Goal: Task Accomplishment & Management: Use online tool/utility

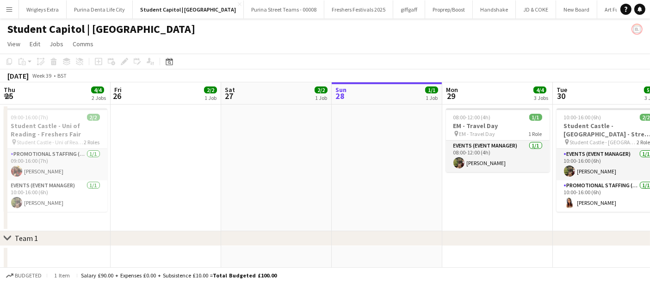
scroll to position [0, 339]
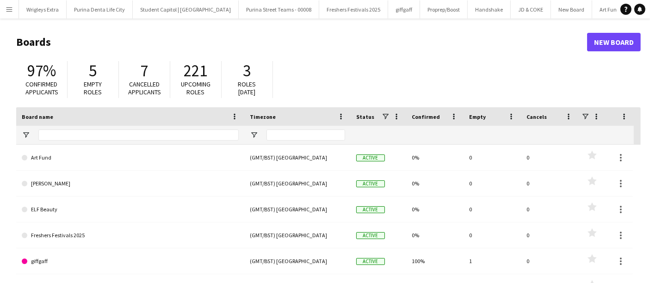
click at [12, 11] on app-icon "Menu" at bounding box center [9, 9] width 7 height 7
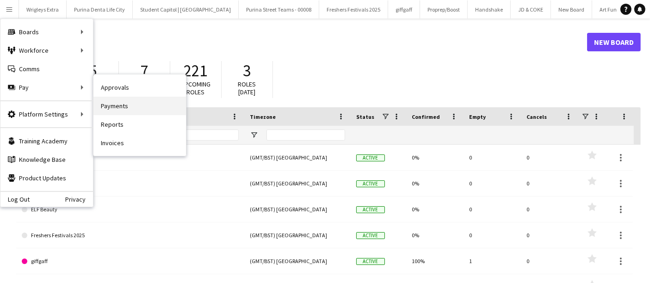
click at [160, 108] on link "Payments" at bounding box center [139, 106] width 92 height 18
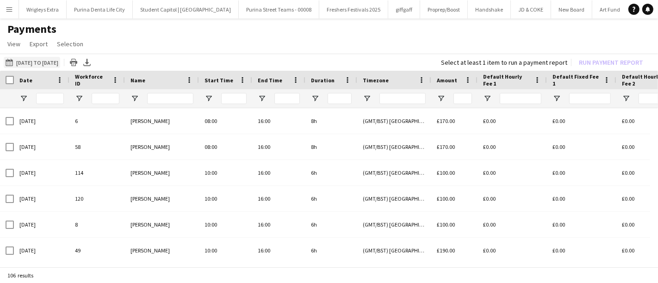
click at [60, 63] on button "01-08-2025 to 30-09-2025 01-08-2025 to 30-09-2025" at bounding box center [32, 62] width 56 height 11
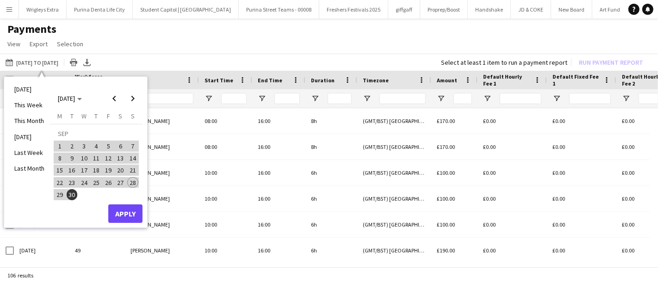
click at [135, 182] on span "28" at bounding box center [132, 182] width 11 height 11
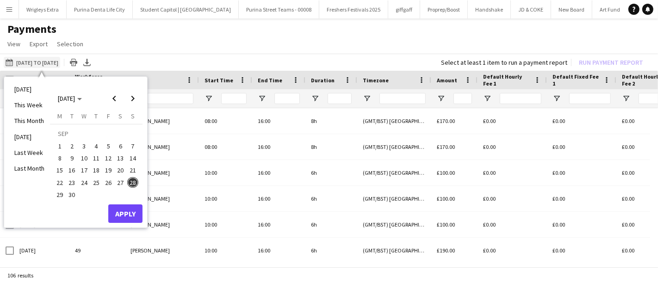
click at [32, 64] on button "01-08-2025 to 30-09-2025 01-08-2025 to 30-09-2025" at bounding box center [32, 62] width 56 height 11
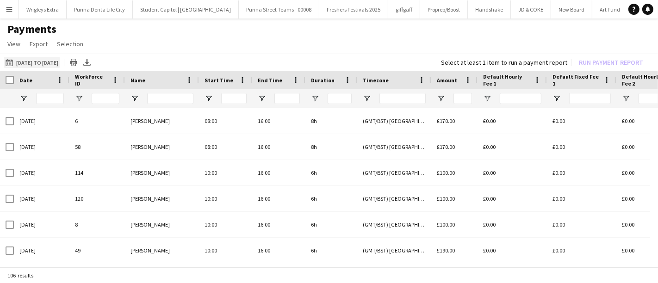
click at [32, 64] on button "01-08-2025 to 30-09-2025 01-08-2025 to 30-09-2025" at bounding box center [32, 62] width 56 height 11
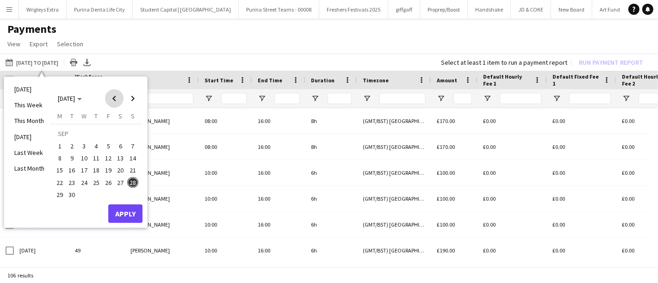
click at [117, 98] on span "Previous month" at bounding box center [114, 98] width 18 height 18
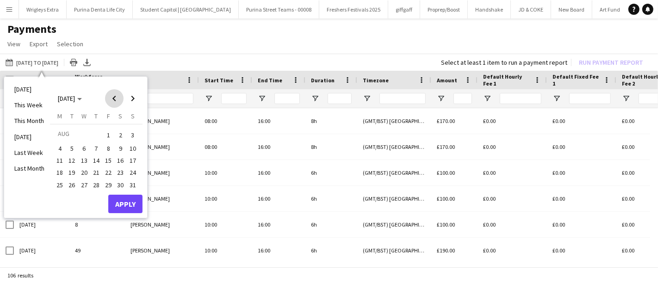
click at [117, 98] on span "Previous month" at bounding box center [114, 98] width 18 height 18
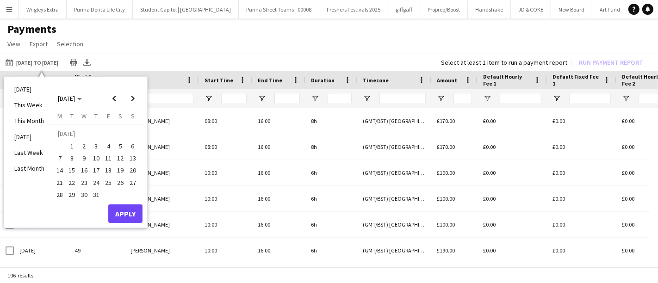
click at [74, 147] on span "1" at bounding box center [72, 146] width 11 height 11
click at [135, 102] on span "Next month" at bounding box center [132, 98] width 18 height 18
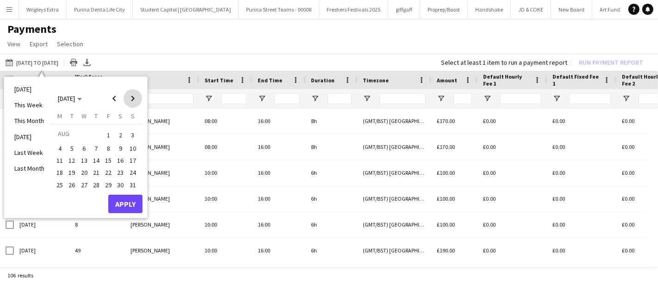
click at [135, 102] on span "Next month" at bounding box center [132, 98] width 18 height 18
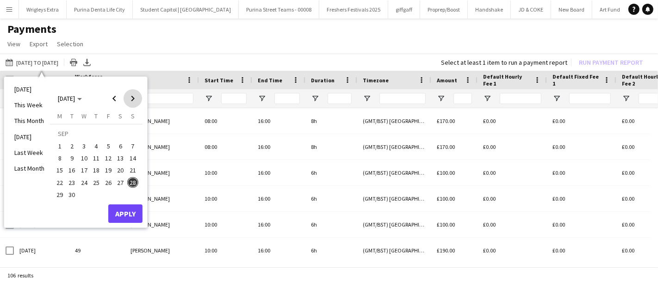
click at [135, 102] on span "Next month" at bounding box center [132, 98] width 18 height 18
click at [114, 99] on span "Previous month" at bounding box center [114, 98] width 18 height 18
click at [135, 184] on span "28" at bounding box center [132, 182] width 11 height 11
click at [129, 214] on button "Apply" at bounding box center [125, 213] width 34 height 18
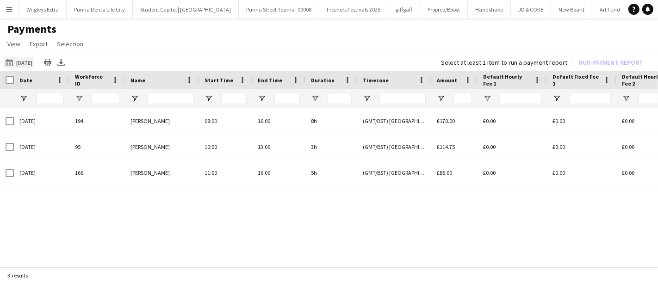
click at [26, 61] on button "01-08-2025 to 30-09-2025 Today" at bounding box center [19, 62] width 31 height 11
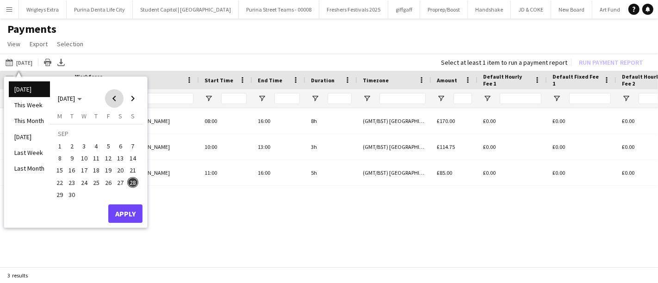
click at [115, 97] on span "Previous month" at bounding box center [114, 98] width 18 height 18
click at [131, 141] on span "1" at bounding box center [132, 135] width 11 height 13
click at [131, 99] on span "Next month" at bounding box center [132, 98] width 18 height 18
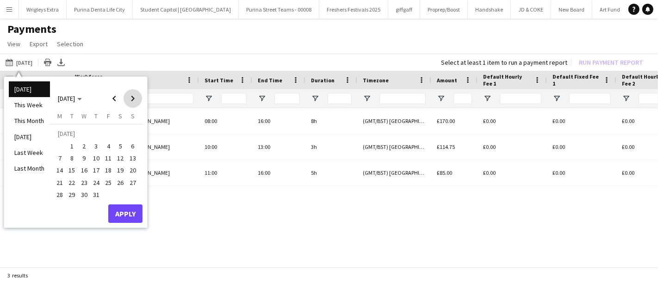
click at [131, 99] on span "Next month" at bounding box center [132, 98] width 18 height 18
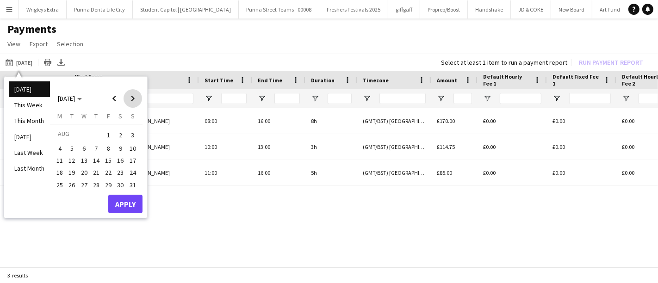
click at [131, 99] on span "Next month" at bounding box center [132, 98] width 18 height 18
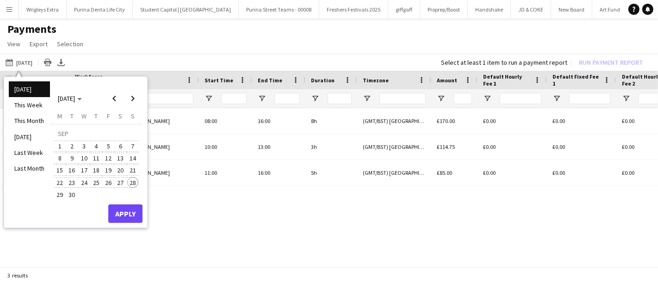
click at [129, 184] on span "28" at bounding box center [132, 182] width 11 height 11
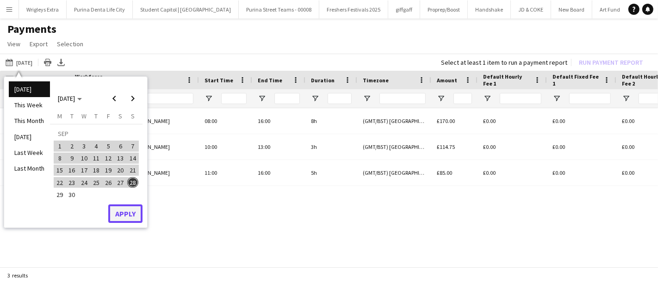
click at [130, 211] on button "Apply" at bounding box center [125, 213] width 34 height 18
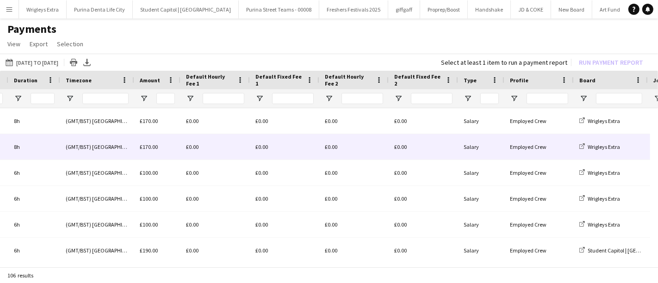
scroll to position [0, 362]
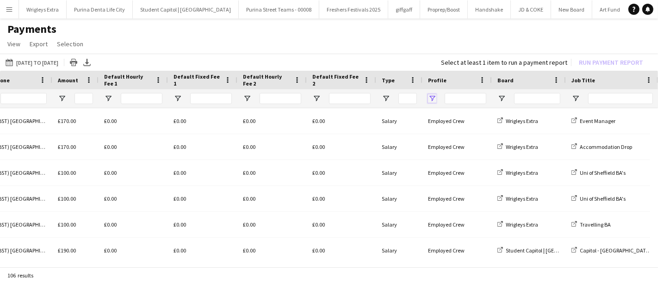
click at [430, 97] on span "Open Filter Menu" at bounding box center [432, 98] width 8 height 8
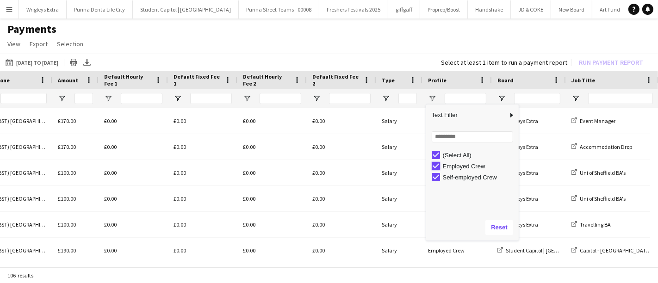
type input "**********"
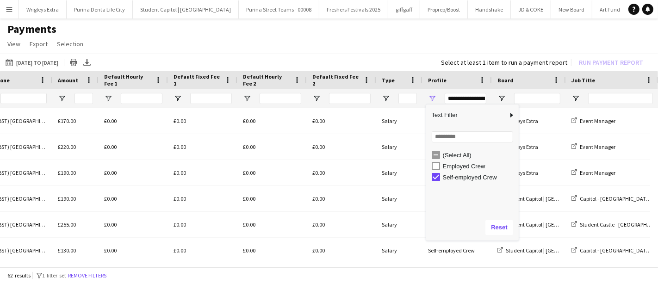
click at [479, 37] on app-page-menu "View Customise view Customise filters Reset Filters Reset View Reset All Export…" at bounding box center [329, 45] width 658 height 18
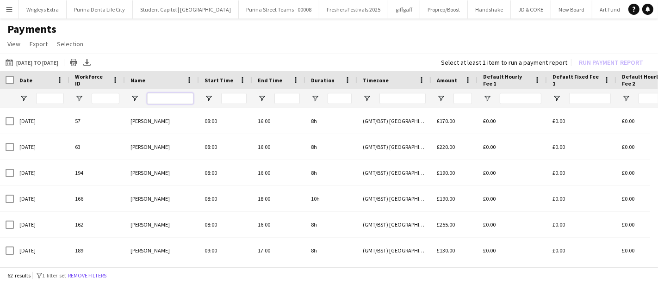
click at [151, 97] on input "Name Filter Input" at bounding box center [170, 98] width 46 height 11
click at [137, 97] on span "Open Filter Menu" at bounding box center [134, 98] width 8 height 8
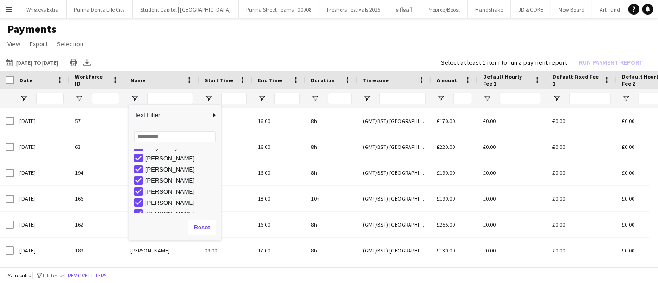
type input "**********"
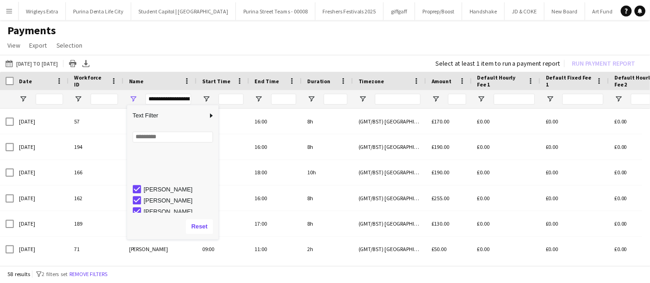
scroll to position [291, 0]
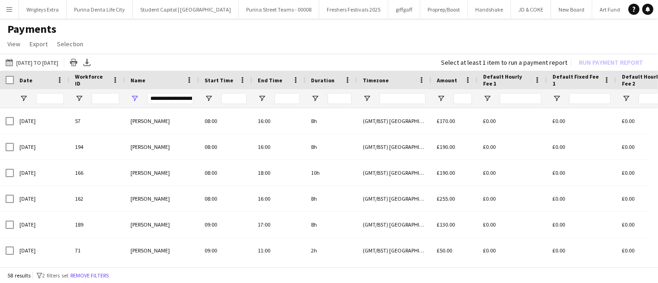
click at [270, 42] on app-page-menu "View Customise view Customise filters Reset Filters Reset View Reset All Export…" at bounding box center [329, 45] width 658 height 18
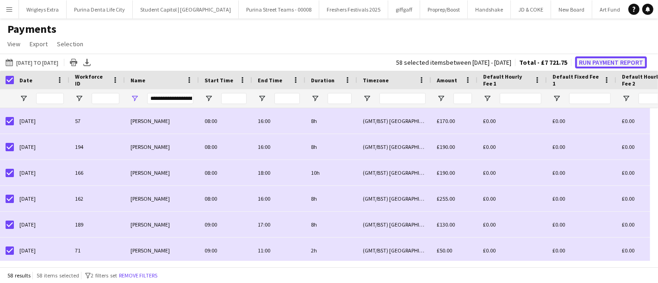
click at [613, 63] on button "Run Payment Report" at bounding box center [611, 62] width 72 height 12
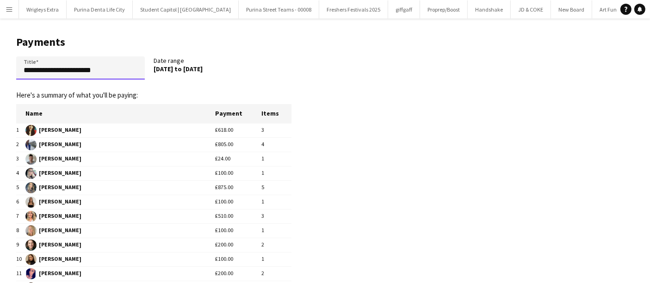
click at [117, 65] on input "**********" at bounding box center [80, 67] width 129 height 23
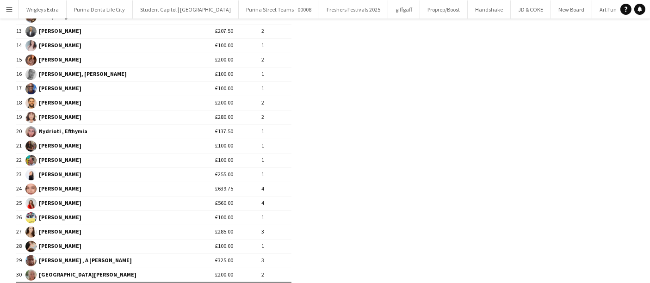
scroll to position [334, 0]
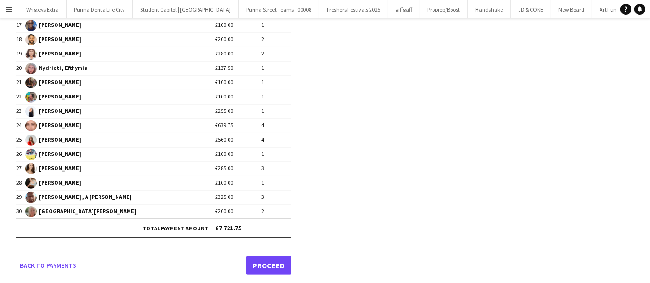
type input "**********"
click at [273, 260] on link "Proceed" at bounding box center [269, 265] width 46 height 18
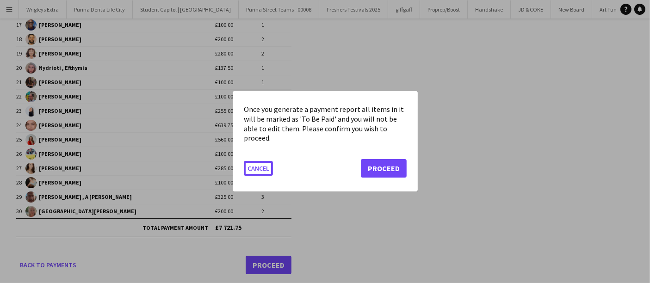
scroll to position [0, 0]
click at [258, 168] on button "Cancel" at bounding box center [258, 168] width 29 height 15
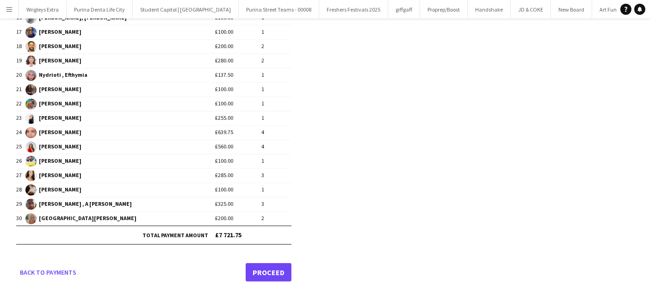
scroll to position [334, 0]
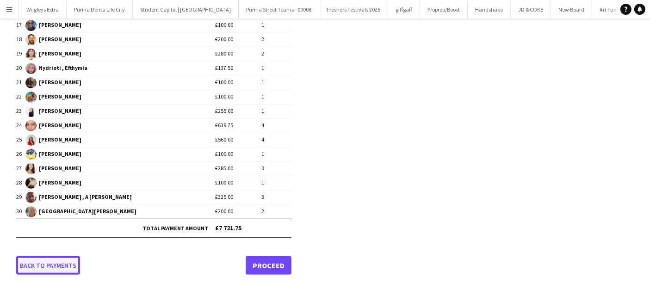
click at [49, 259] on link "Back to payments" at bounding box center [48, 265] width 64 height 18
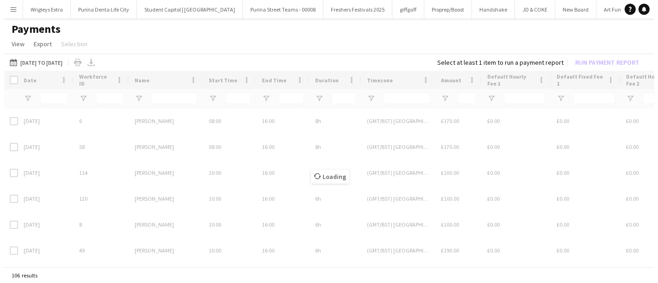
scroll to position [0, 0]
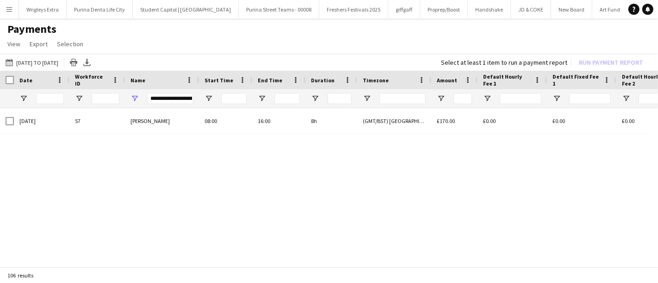
type input "**********"
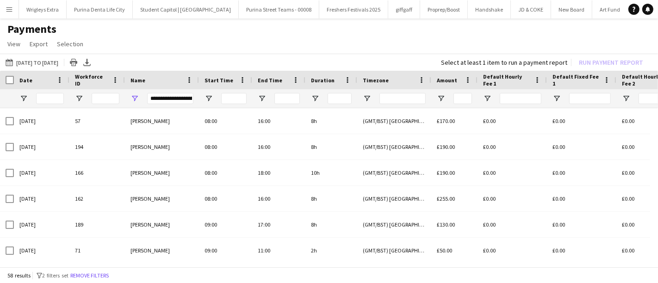
click at [330, 43] on app-page-menu "View Customise view Customise filters Reset Filters Reset View Reset All Export…" at bounding box center [329, 45] width 658 height 18
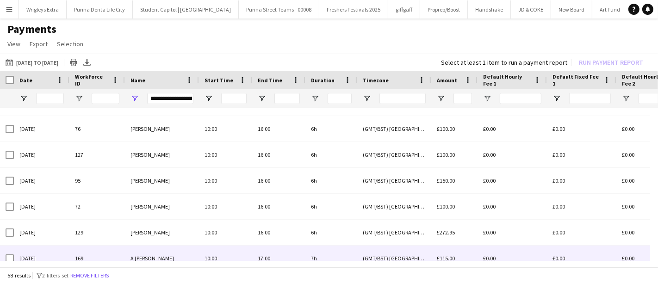
scroll to position [655, 0]
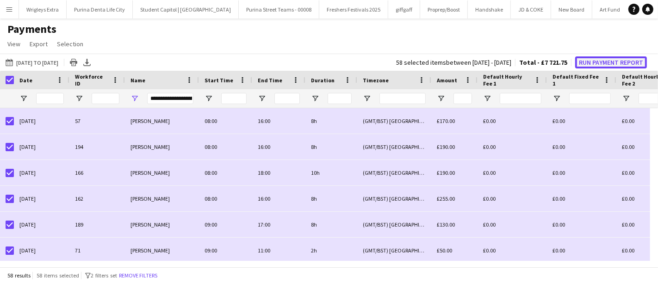
click at [612, 65] on button "Run Payment Report" at bounding box center [611, 62] width 72 height 12
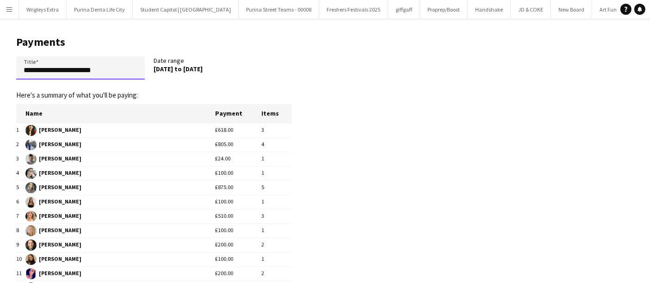
click at [121, 67] on input "**********" at bounding box center [80, 67] width 129 height 23
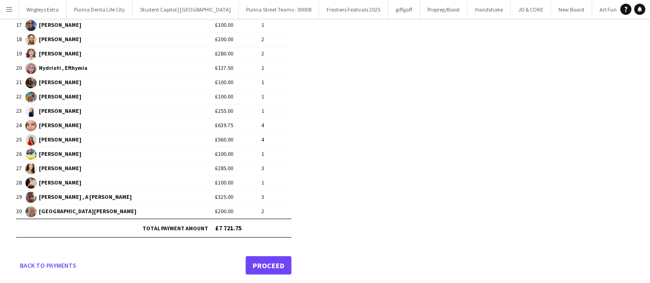
type input "******"
click at [277, 262] on link "Proceed" at bounding box center [269, 265] width 46 height 18
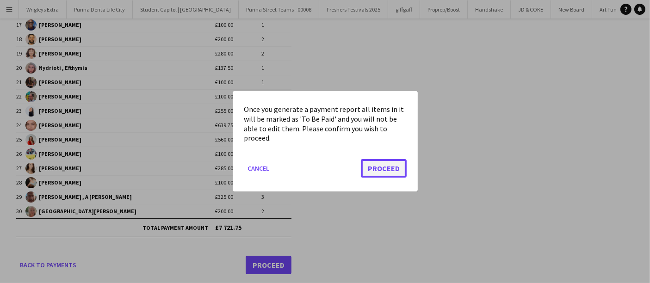
click at [384, 173] on button "Proceed" at bounding box center [384, 169] width 46 height 18
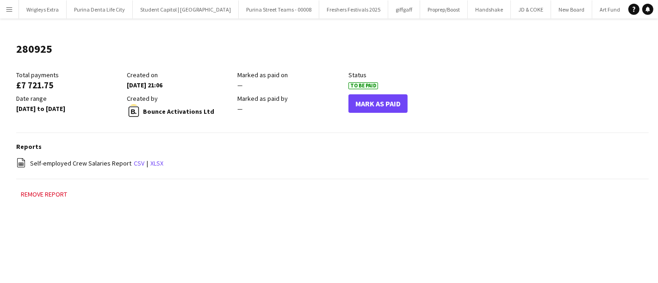
click at [6, 12] on app-icon "Menu" at bounding box center [9, 9] width 7 height 7
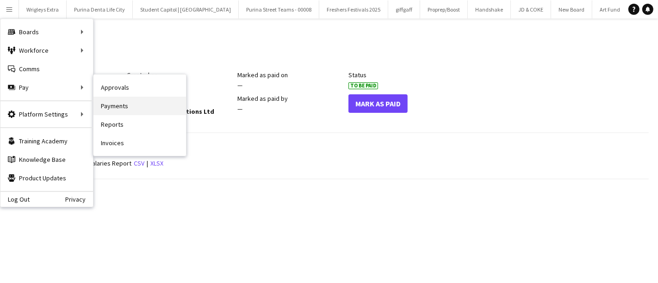
click at [159, 107] on link "Payments" at bounding box center [139, 106] width 92 height 18
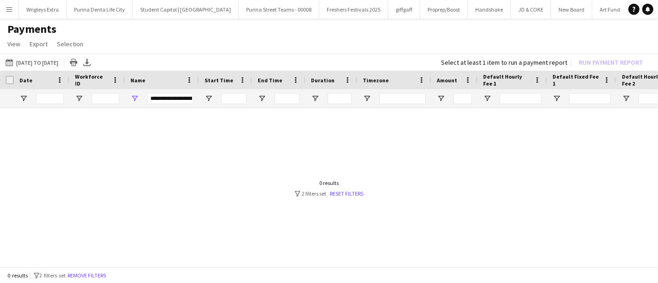
type input "***"
click at [169, 97] on div "***" at bounding box center [170, 98] width 46 height 11
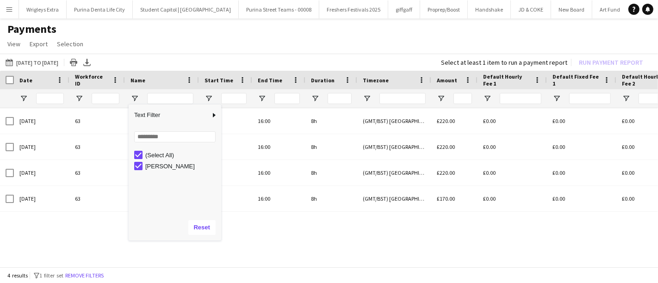
click at [266, 45] on app-page-menu "View Customise view Customise filters Reset Filters Reset View Reset All Export…" at bounding box center [329, 45] width 658 height 18
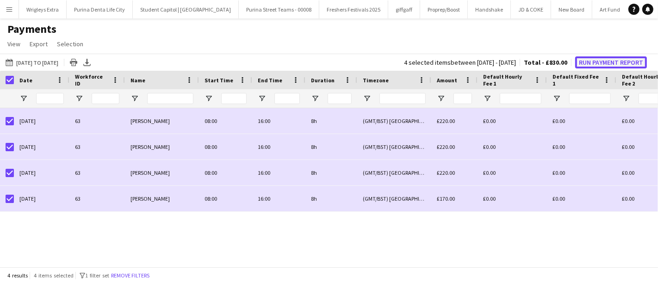
click at [623, 62] on button "Run Payment Report" at bounding box center [611, 62] width 72 height 12
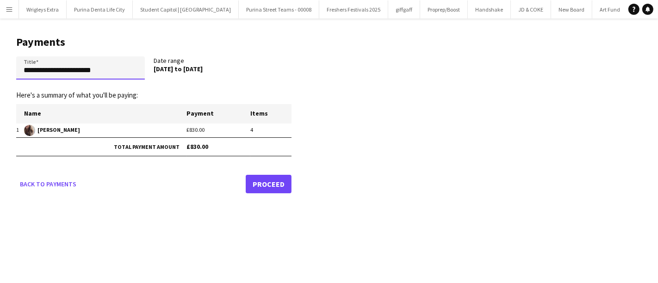
click at [117, 71] on input "**********" at bounding box center [80, 67] width 129 height 23
type input "**********"
click at [272, 180] on link "Proceed" at bounding box center [269, 184] width 46 height 18
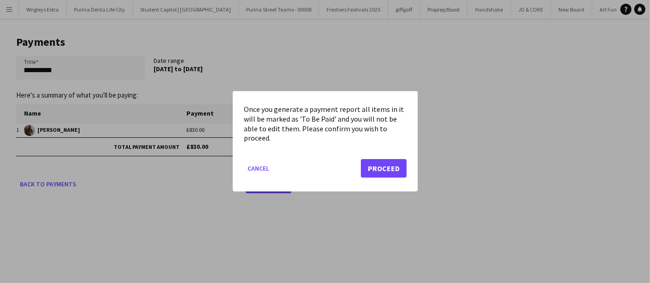
click at [408, 167] on div "Once you generate a payment report all items in it will be marked as 'To Be Pai…" at bounding box center [325, 141] width 185 height 100
click at [392, 170] on button "Proceed" at bounding box center [384, 169] width 46 height 18
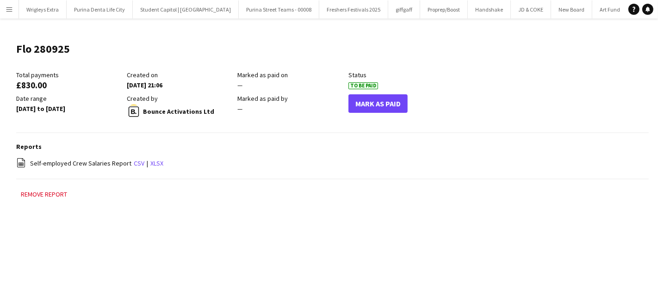
click at [5, 10] on button "Menu" at bounding box center [9, 9] width 18 height 18
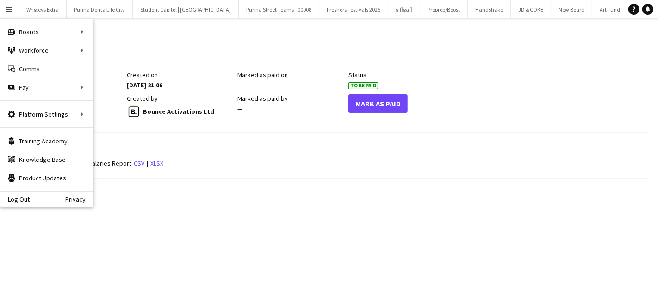
click at [263, 182] on main "Flo 280925 Edit this field Total payments £830.00 Created on 28-09-2025 21:06 M…" at bounding box center [329, 125] width 658 height 214
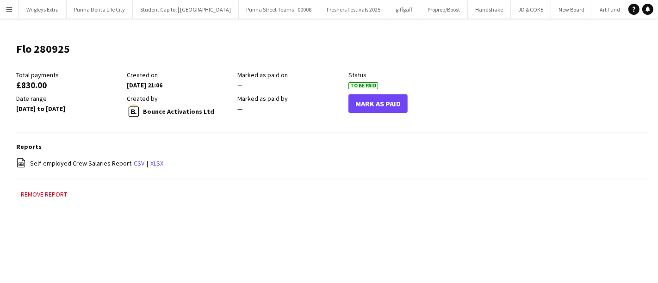
click at [14, 6] on button "Menu" at bounding box center [9, 9] width 18 height 18
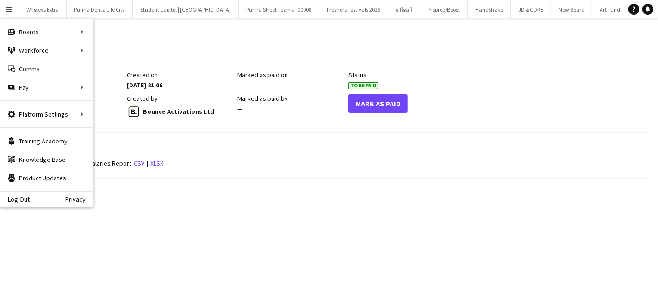
click at [195, 190] on div "Remove report" at bounding box center [332, 199] width 632 height 20
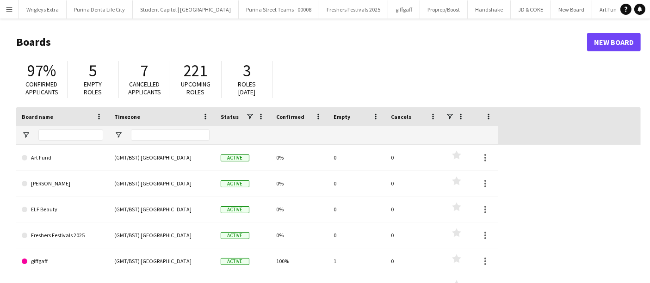
click at [14, 12] on button "Menu" at bounding box center [9, 9] width 18 height 18
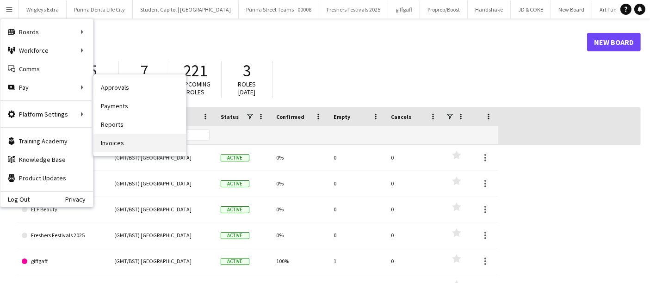
click at [154, 142] on link "Invoices" at bounding box center [139, 143] width 92 height 18
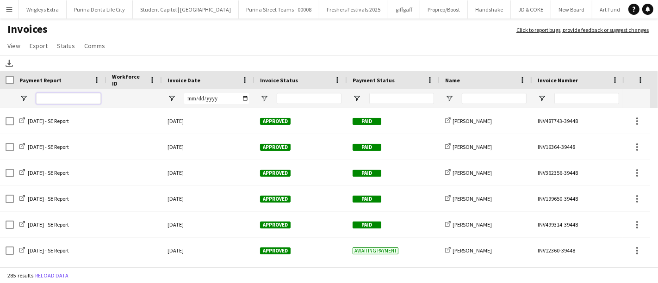
click at [76, 98] on input "Payment Report Filter Input" at bounding box center [68, 98] width 65 height 11
click at [487, 98] on input "Name Filter Input" at bounding box center [493, 98] width 65 height 11
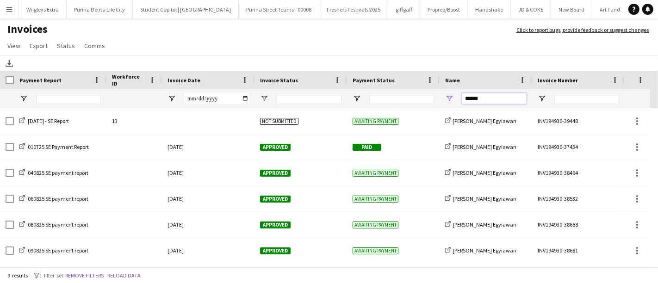
type input "******"
click at [12, 10] on app-icon "Menu" at bounding box center [9, 9] width 7 height 7
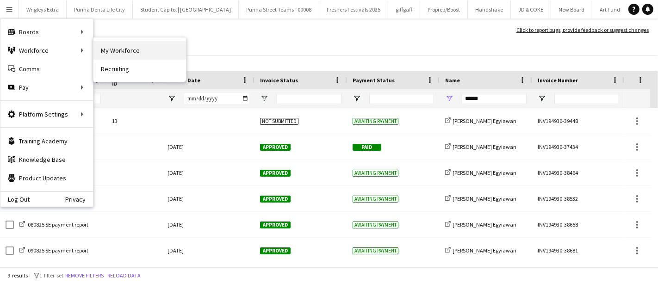
click at [146, 47] on link "My Workforce" at bounding box center [139, 50] width 92 height 18
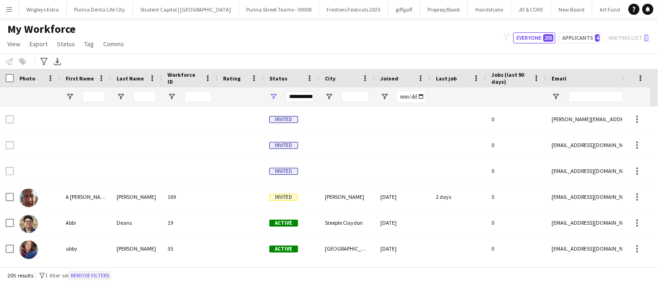
click at [101, 277] on button "Remove filters" at bounding box center [90, 275] width 42 height 10
click at [96, 96] on input "First Name Filter Input" at bounding box center [93, 96] width 23 height 11
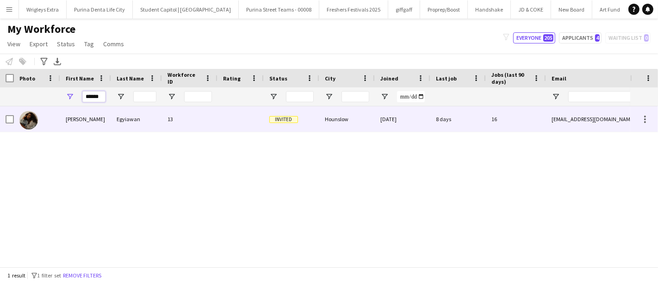
type input "******"
click at [113, 118] on div "Egyiawan" at bounding box center [136, 118] width 51 height 25
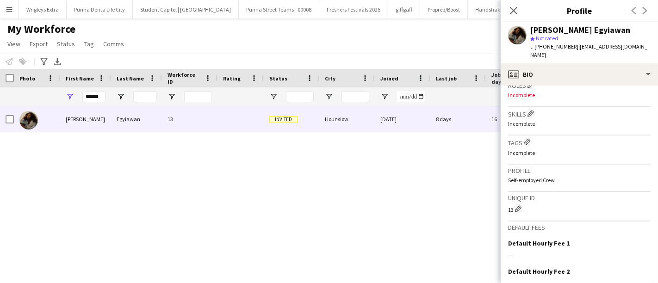
scroll to position [400, 0]
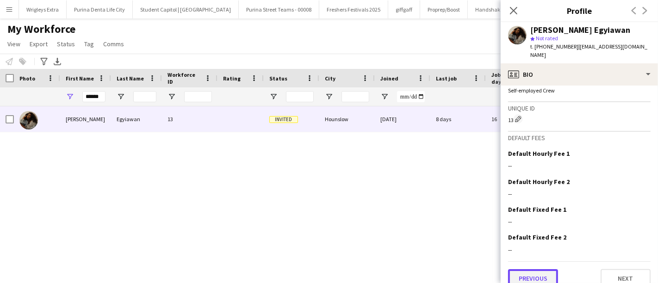
click at [539, 270] on button "Previous" at bounding box center [533, 278] width 50 height 18
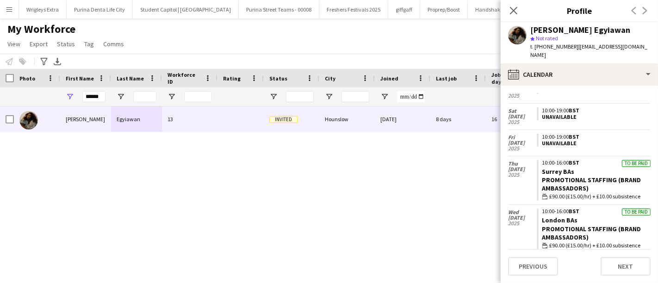
scroll to position [320, 0]
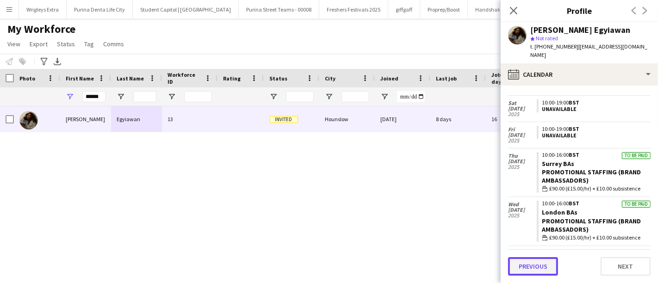
click at [531, 264] on button "Previous" at bounding box center [533, 266] width 50 height 18
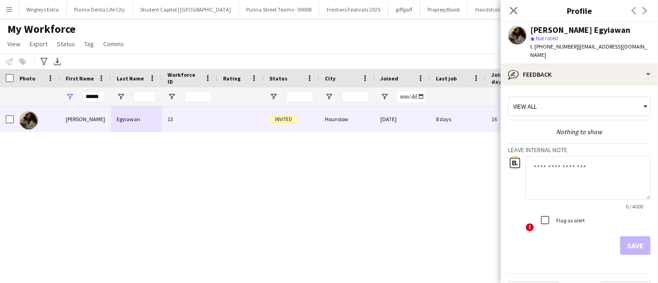
scroll to position [13, 0]
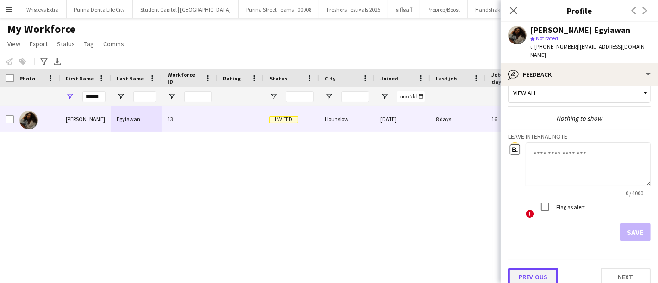
click at [533, 273] on button "Previous" at bounding box center [533, 277] width 50 height 18
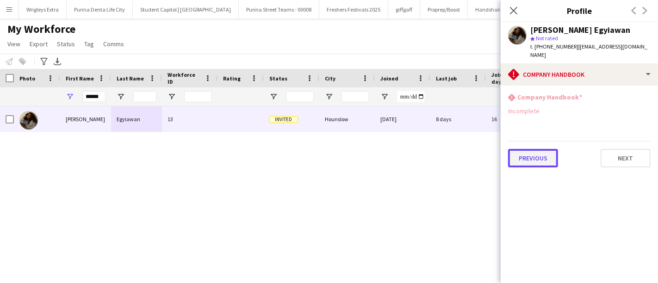
click at [541, 150] on button "Previous" at bounding box center [533, 158] width 50 height 18
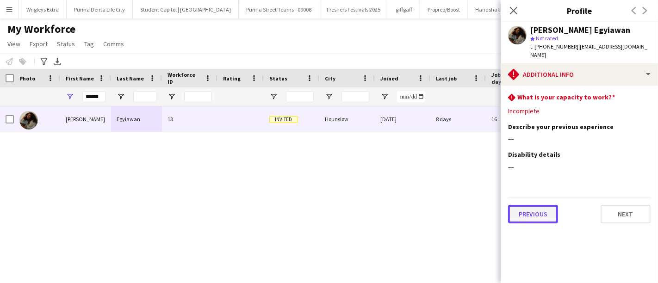
click at [533, 207] on button "Previous" at bounding box center [533, 214] width 50 height 18
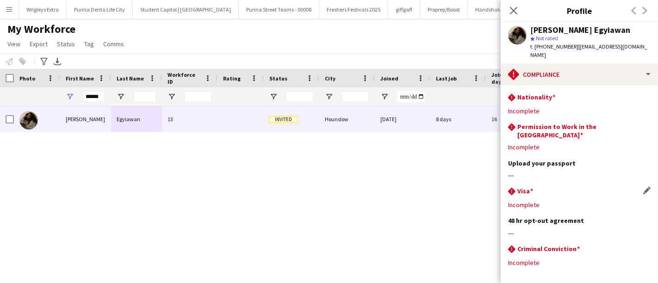
scroll to position [27, 0]
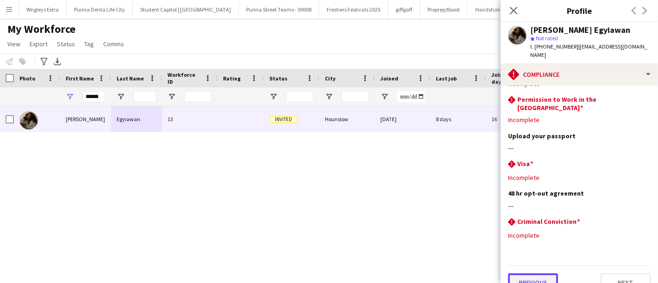
click at [540, 273] on button "Previous" at bounding box center [533, 282] width 50 height 18
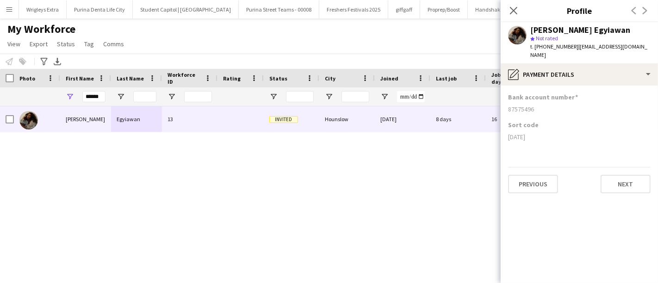
click at [519, 6] on div "Close pop-in" at bounding box center [513, 10] width 26 height 21
click at [516, 11] on icon "Close pop-in" at bounding box center [513, 10] width 9 height 9
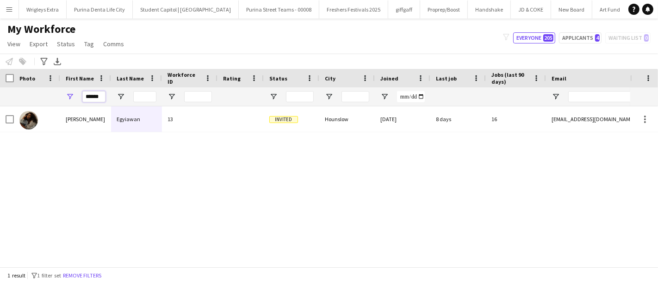
click at [102, 98] on input "******" at bounding box center [93, 96] width 23 height 11
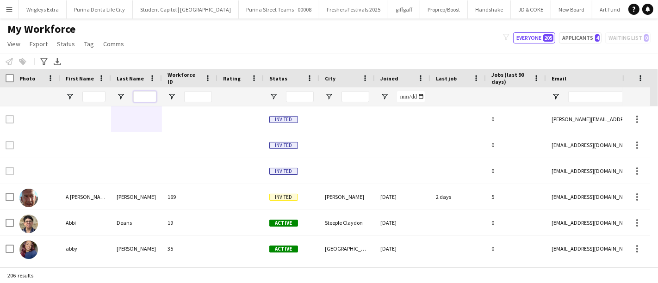
click at [142, 100] on input "Last Name Filter Input" at bounding box center [144, 96] width 23 height 11
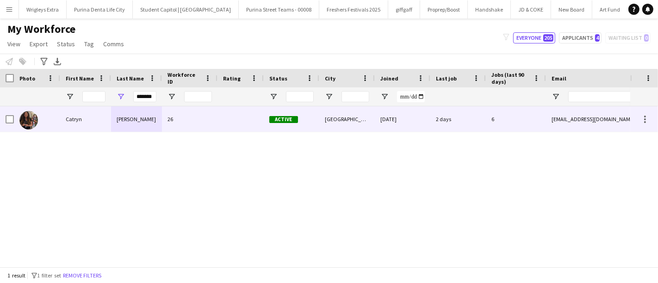
click at [129, 124] on div "[PERSON_NAME]" at bounding box center [136, 118] width 51 height 25
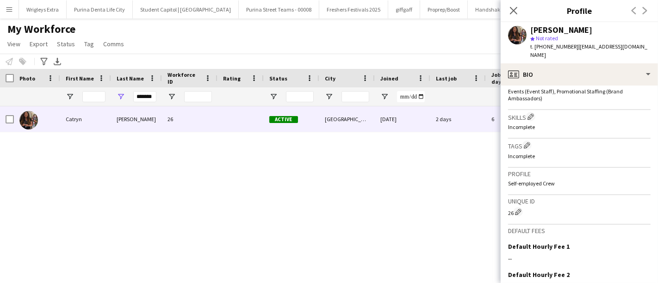
scroll to position [407, 0]
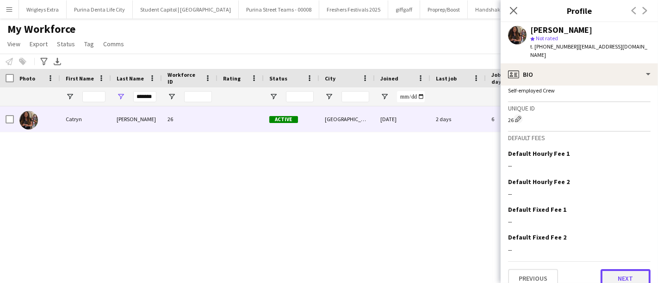
click at [625, 269] on button "Next" at bounding box center [625, 278] width 50 height 18
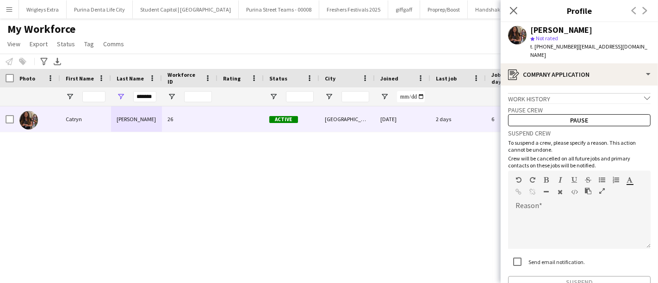
scroll to position [47, 0]
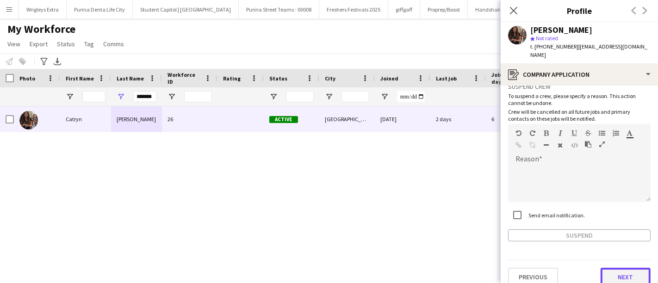
click at [620, 268] on button "Next" at bounding box center [625, 277] width 50 height 18
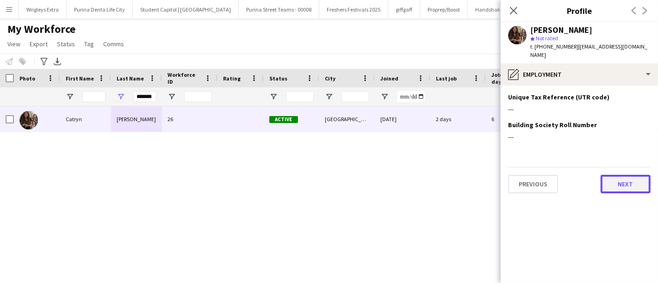
click at [631, 175] on button "Next" at bounding box center [625, 184] width 50 height 18
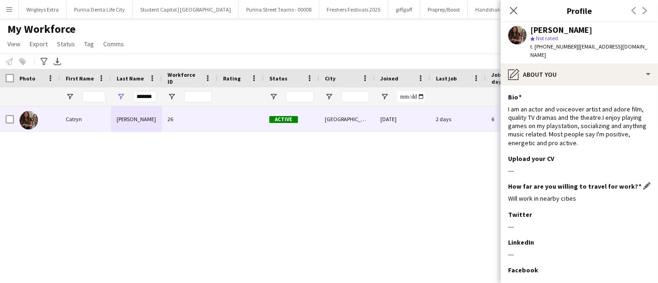
scroll to position [82, 0]
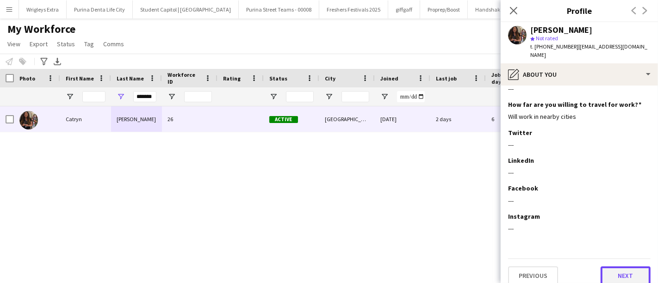
click at [627, 273] on button "Next" at bounding box center [625, 275] width 50 height 18
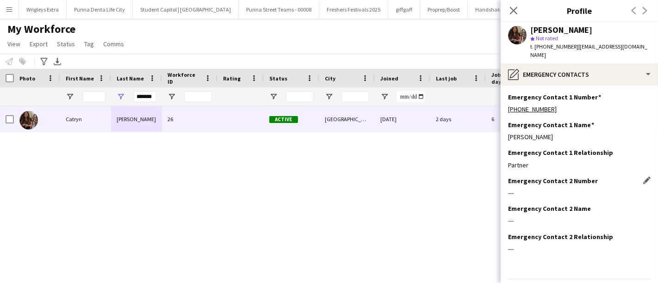
scroll to position [20, 0]
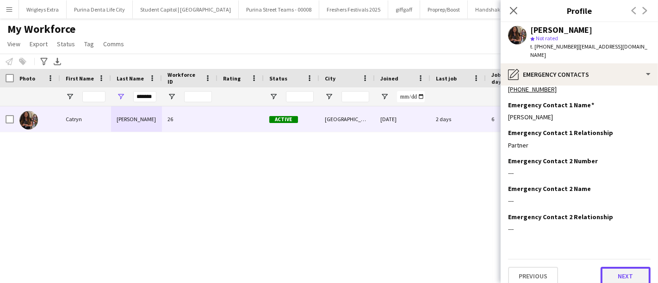
click at [618, 267] on button "Next" at bounding box center [625, 276] width 50 height 18
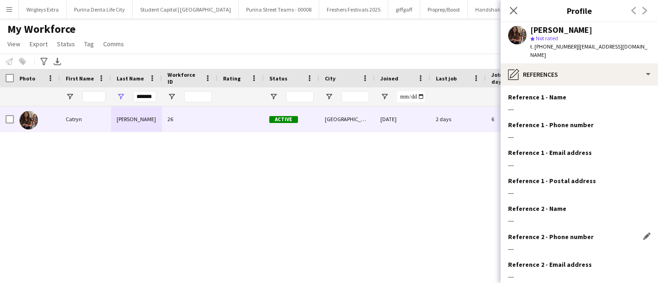
scroll to position [76, 0]
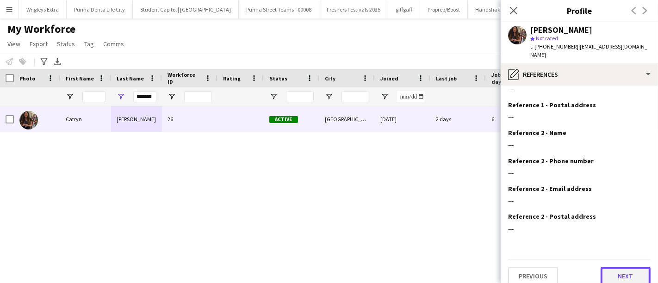
click at [616, 271] on button "Next" at bounding box center [625, 276] width 50 height 18
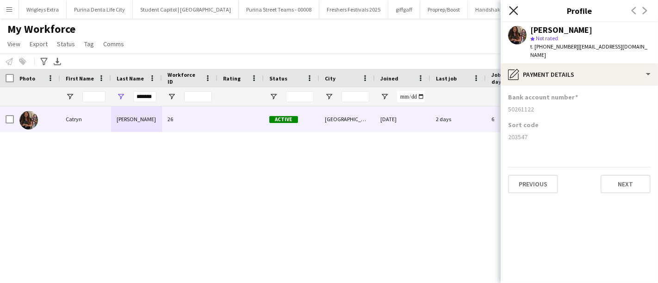
click at [512, 9] on icon at bounding box center [513, 10] width 9 height 9
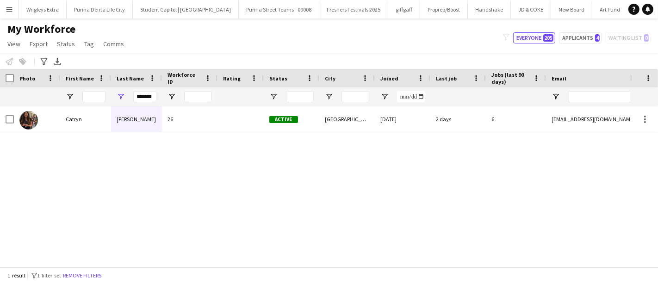
click at [162, 104] on div at bounding box center [189, 96] width 55 height 18
click at [150, 96] on input "*******" at bounding box center [144, 96] width 23 height 11
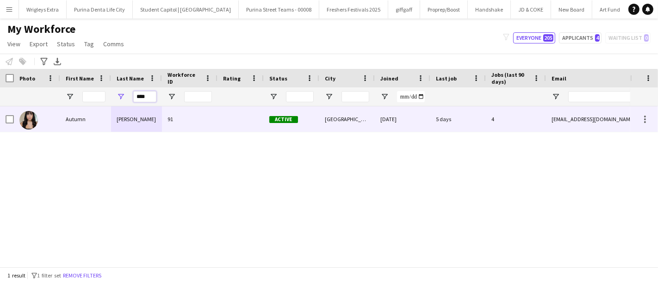
type input "****"
click at [86, 125] on div "Autumn" at bounding box center [85, 118] width 51 height 25
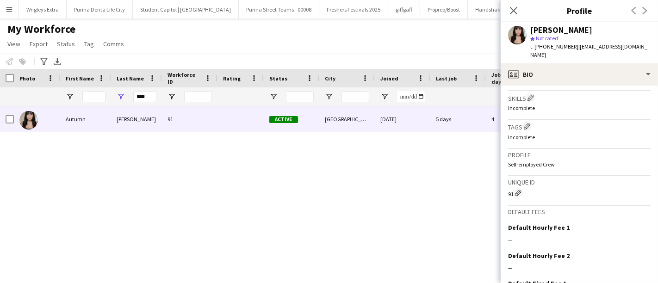
scroll to position [408, 0]
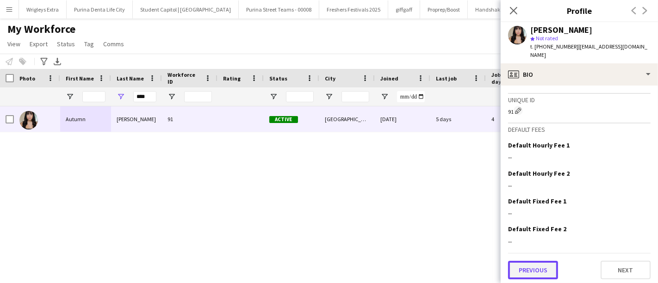
click at [527, 264] on button "Previous" at bounding box center [533, 270] width 50 height 18
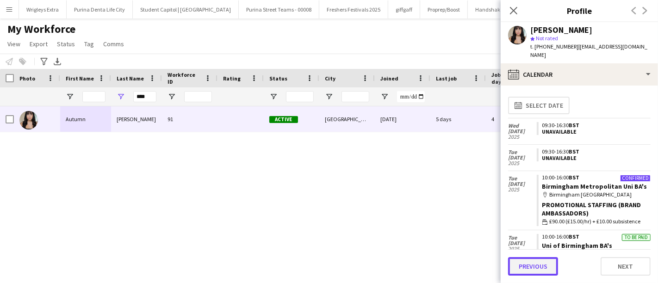
click at [535, 269] on button "Previous" at bounding box center [533, 266] width 50 height 18
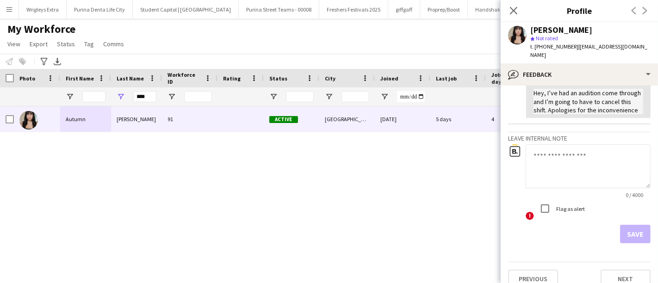
scroll to position [104, 0]
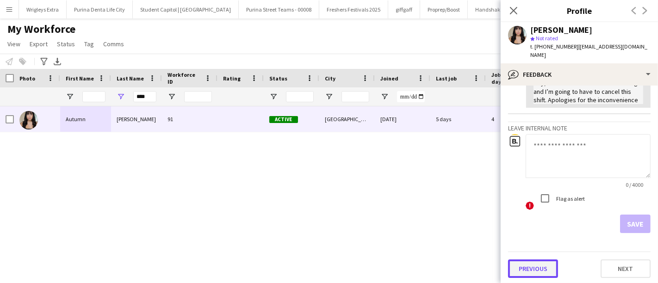
click at [539, 267] on button "Previous" at bounding box center [533, 268] width 50 height 18
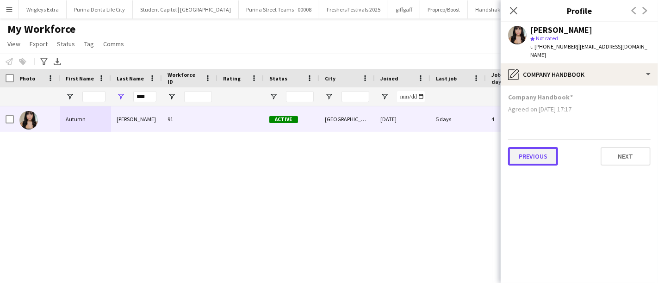
click at [538, 147] on button "Previous" at bounding box center [533, 156] width 50 height 18
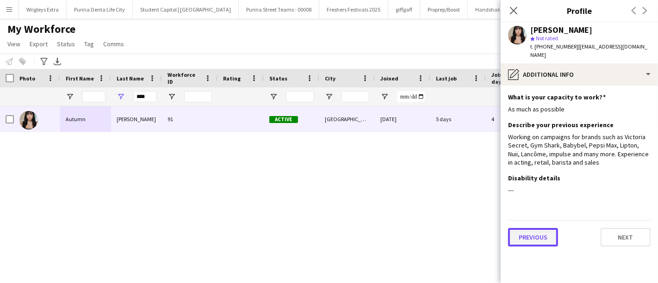
click at [529, 228] on button "Previous" at bounding box center [533, 237] width 50 height 18
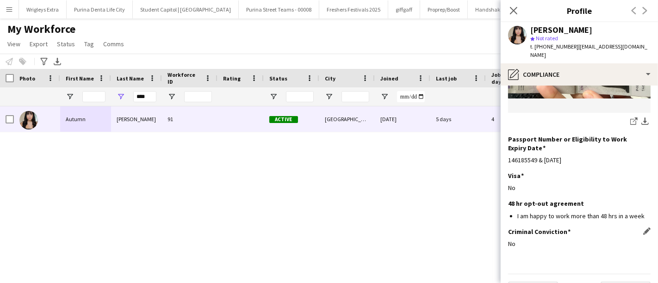
scroll to position [198, 0]
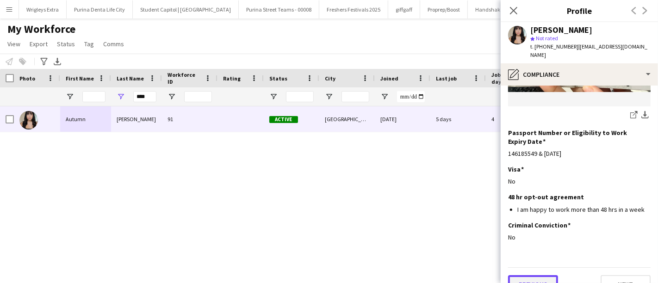
click at [535, 275] on button "Previous" at bounding box center [533, 284] width 50 height 18
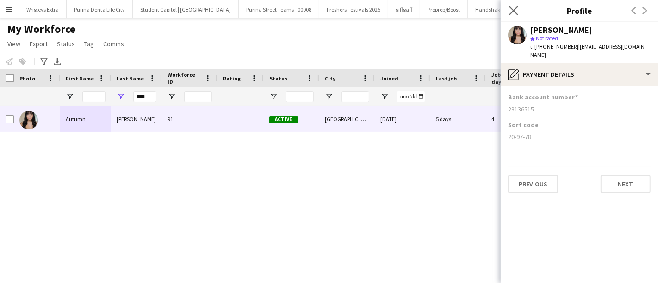
click at [509, 9] on icon "Close pop-in" at bounding box center [513, 10] width 9 height 9
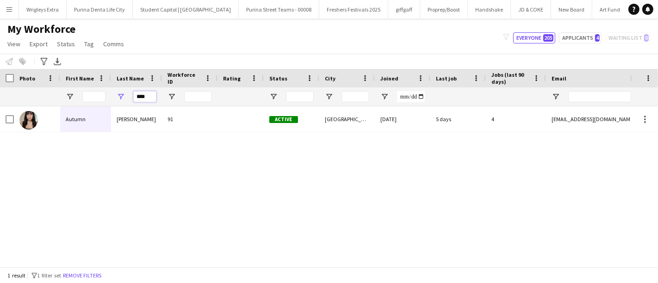
click at [144, 98] on input "****" at bounding box center [144, 96] width 23 height 11
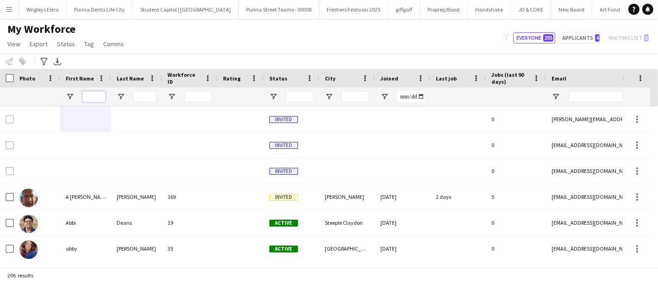
click at [100, 99] on input "First Name Filter Input" at bounding box center [93, 96] width 23 height 11
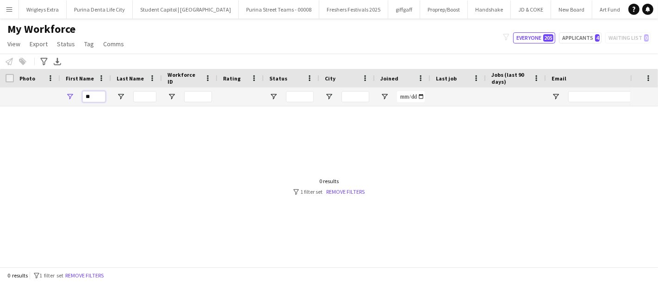
type input "*"
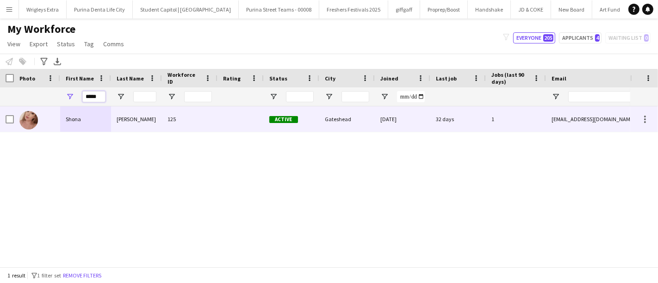
type input "*****"
click at [137, 121] on div "[PERSON_NAME]" at bounding box center [136, 118] width 51 height 25
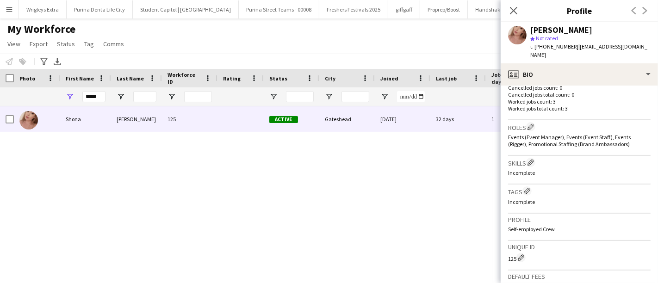
scroll to position [407, 0]
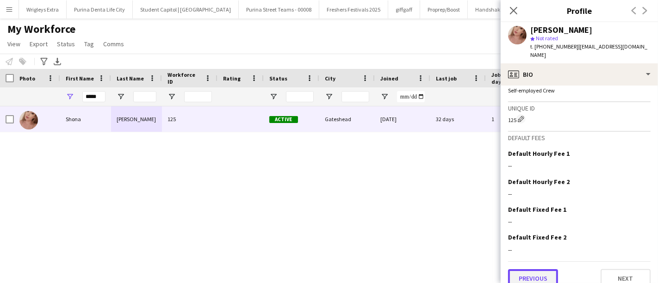
click at [533, 269] on button "Previous" at bounding box center [533, 278] width 50 height 18
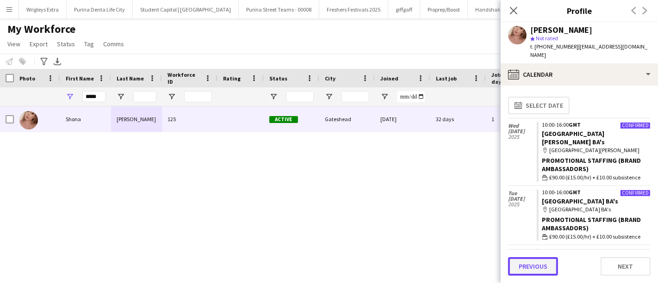
click at [529, 269] on button "Previous" at bounding box center [533, 266] width 50 height 18
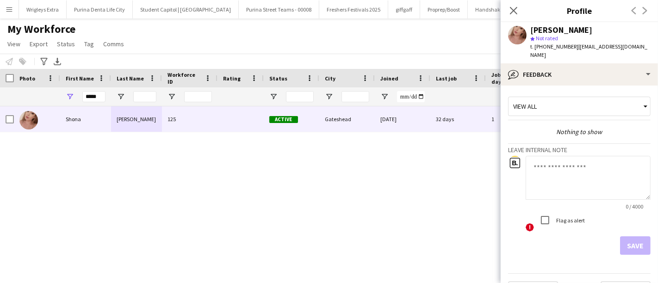
scroll to position [13, 0]
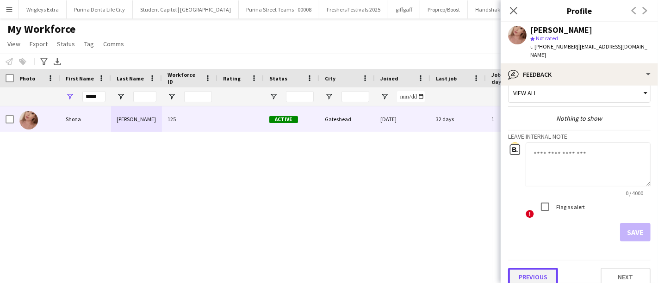
click at [536, 268] on button "Previous" at bounding box center [533, 277] width 50 height 18
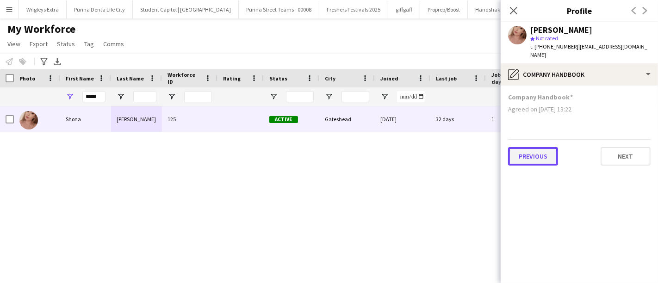
click at [535, 154] on button "Previous" at bounding box center [533, 156] width 50 height 18
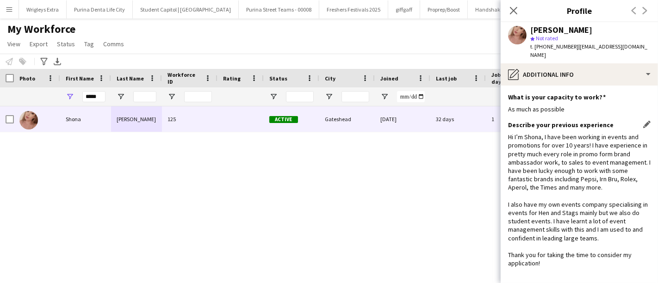
scroll to position [147, 0]
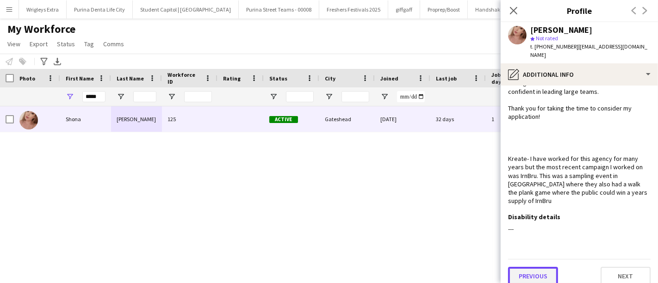
click at [528, 267] on button "Previous" at bounding box center [533, 276] width 50 height 18
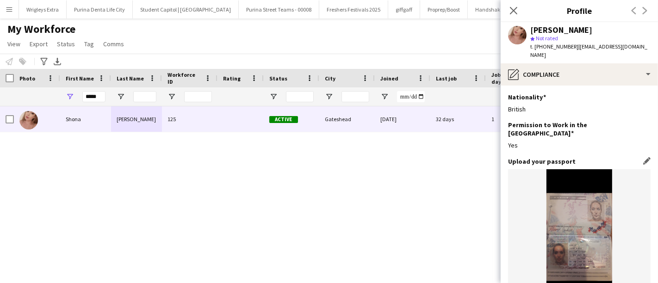
scroll to position [198, 0]
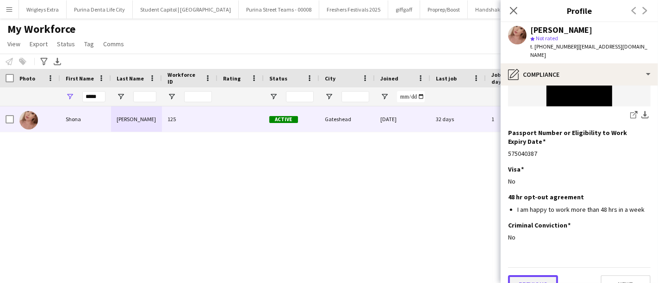
click at [532, 275] on button "Previous" at bounding box center [533, 284] width 50 height 18
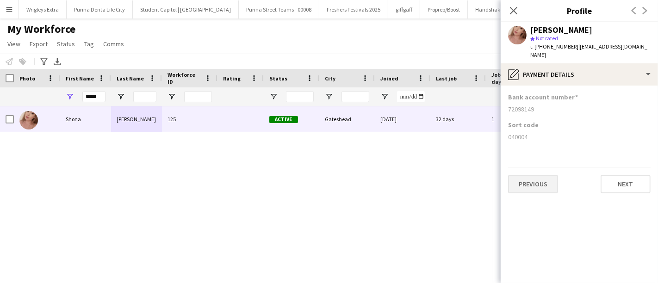
scroll to position [0, 0]
click at [241, 40] on div "My Workforce View Views Default view New view Update view Delete view Edit name…" at bounding box center [329, 37] width 658 height 31
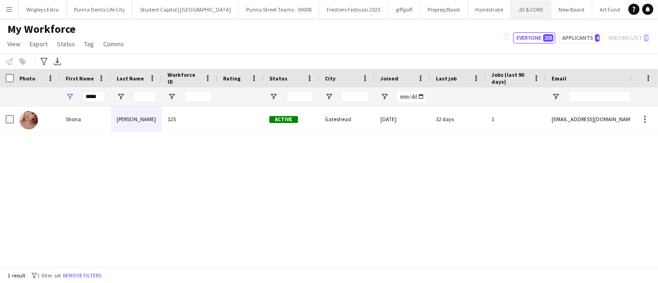
click at [510, 10] on button "JD & COKE Close" at bounding box center [530, 9] width 40 height 18
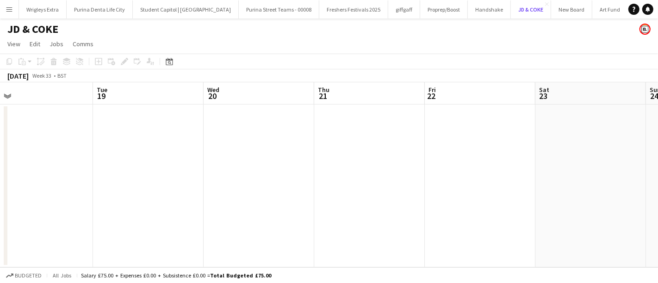
scroll to position [0, 380]
